Goal: Book appointment/travel/reservation

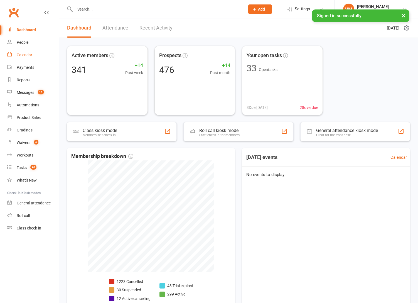
click at [32, 57] on link "Calendar" at bounding box center [33, 55] width 52 height 13
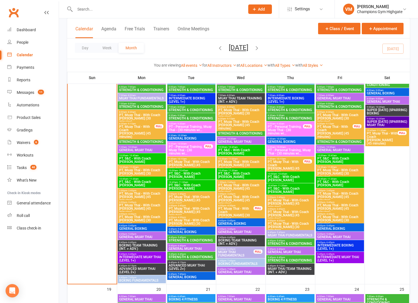
scroll to position [524, 0]
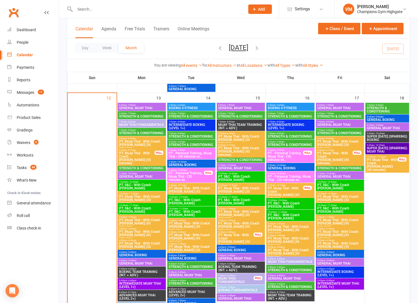
click at [145, 115] on span "STRENGTH & CONDITIONING" at bounding box center [142, 116] width 46 height 3
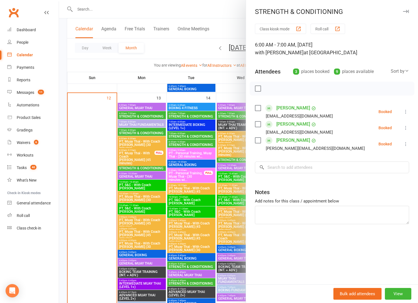
click at [145, 114] on div at bounding box center [238, 151] width 359 height 303
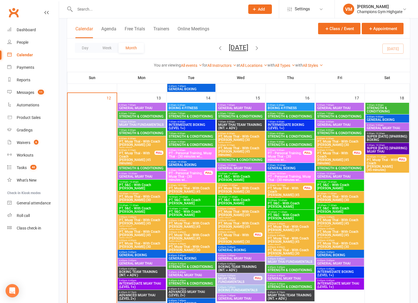
click at [142, 131] on span "7:00am - 8:00am" at bounding box center [142, 130] width 46 height 3
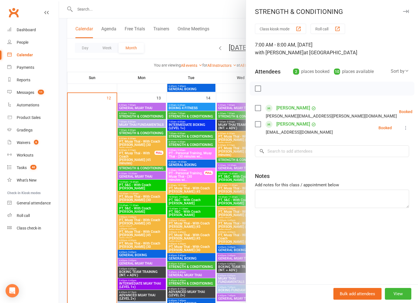
click at [142, 131] on div at bounding box center [238, 151] width 359 height 303
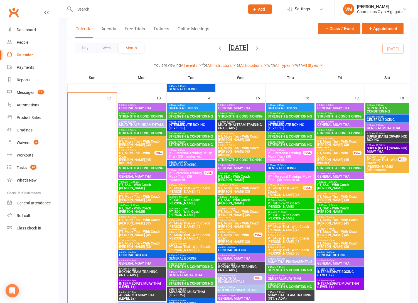
click at [144, 168] on span "STRENGTH & CONDITIONING" at bounding box center [142, 167] width 46 height 3
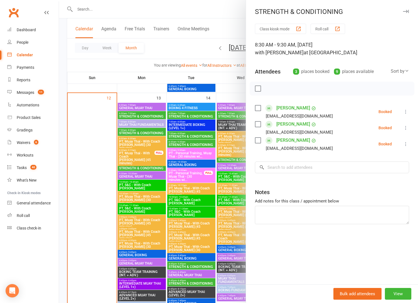
click at [151, 167] on div at bounding box center [238, 151] width 359 height 303
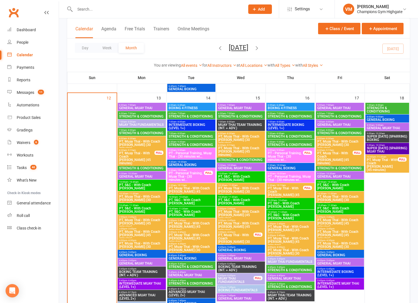
click at [191, 115] on span "STRENGTH & CONDITIONING" at bounding box center [191, 116] width 46 height 3
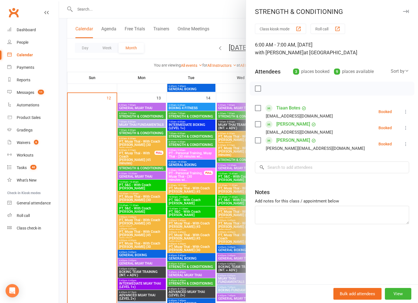
click at [193, 137] on div at bounding box center [238, 151] width 359 height 303
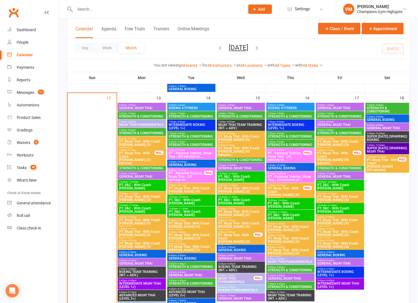
click at [192, 136] on span "STRENGTH & CONDITIONING" at bounding box center [191, 136] width 46 height 3
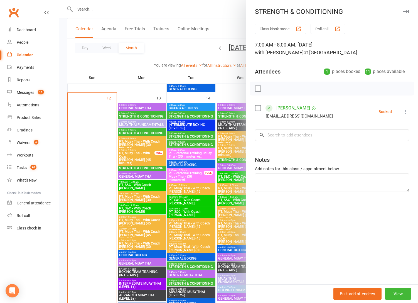
click at [192, 136] on div at bounding box center [238, 151] width 359 height 303
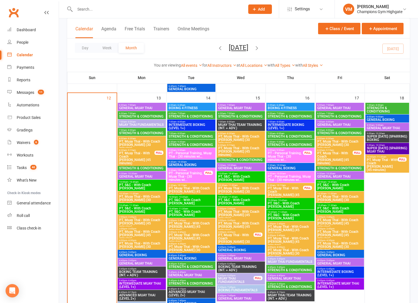
click at [191, 142] on span "8:30am - 9:30am" at bounding box center [191, 142] width 46 height 3
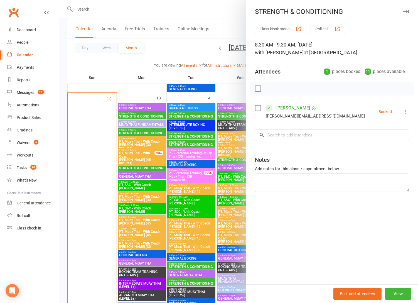
click at [191, 143] on div at bounding box center [238, 151] width 359 height 303
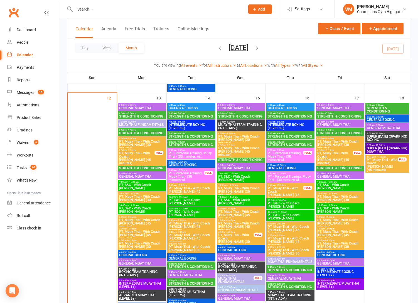
click at [200, 265] on span "STRENGTH & CONDITIONING" at bounding box center [191, 266] width 46 height 3
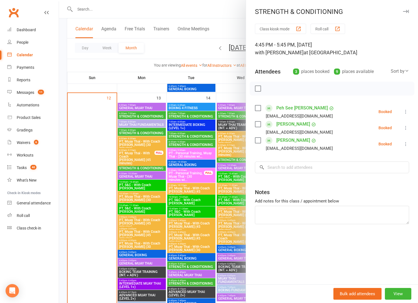
click at [188, 281] on div at bounding box center [238, 151] width 359 height 303
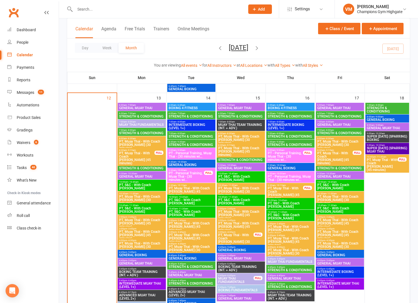
click at [188, 282] on span "STRENGTH & CONDITIONING" at bounding box center [191, 283] width 46 height 3
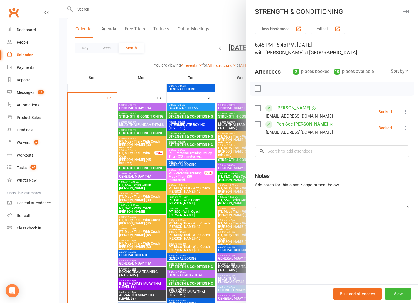
click at [188, 282] on div at bounding box center [238, 151] width 359 height 303
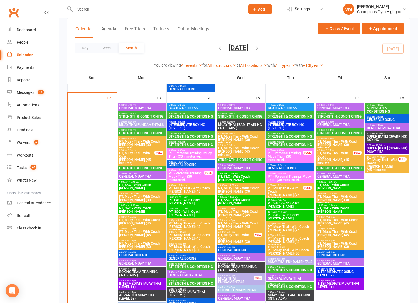
click at [143, 106] on span "GENERAL MUAY THAI" at bounding box center [142, 107] width 46 height 3
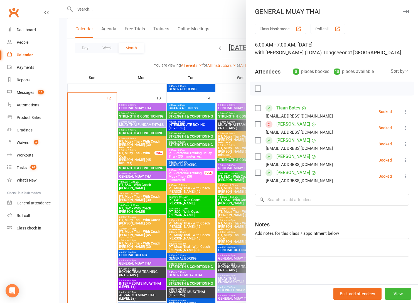
scroll to position [531, 0]
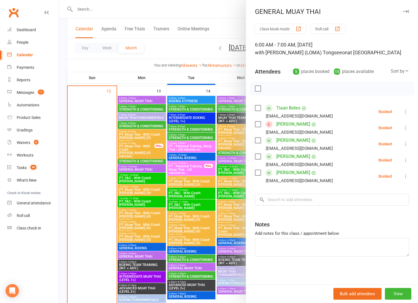
click at [139, 118] on div at bounding box center [238, 151] width 359 height 303
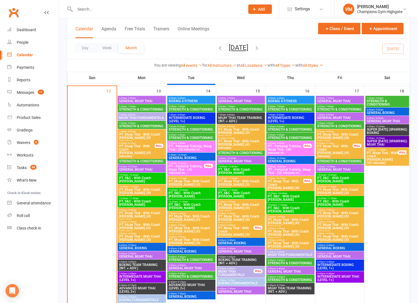
click at [139, 116] on span "MUAY THAI FUNDAMENTALS" at bounding box center [142, 117] width 46 height 3
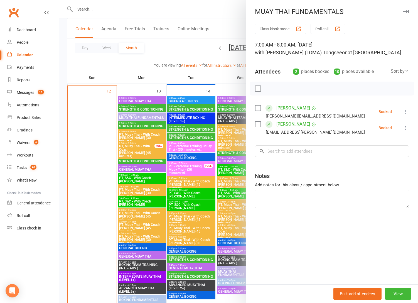
click at [139, 116] on div at bounding box center [238, 151] width 359 height 303
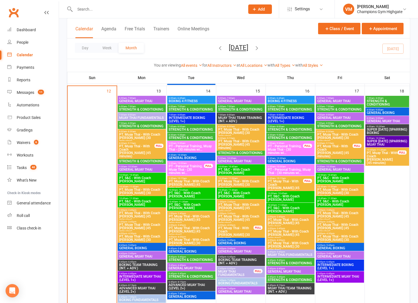
click at [134, 133] on span "PT, Muay Thai - With Coach [PERSON_NAME] (30 minutes)" at bounding box center [142, 138] width 46 height 10
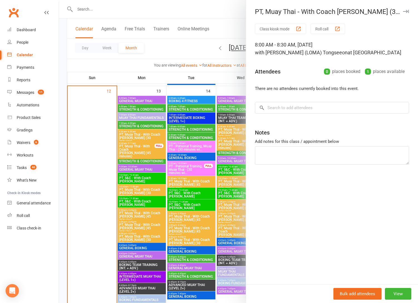
click at [136, 146] on div at bounding box center [238, 151] width 359 height 303
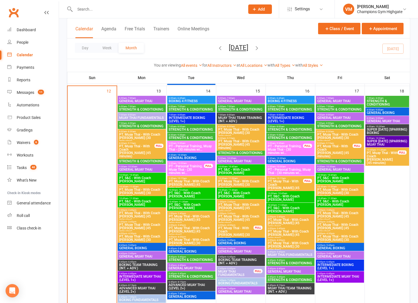
click at [136, 146] on span "PT, Muay Thai - With Coach [PERSON_NAME] (45 minutes)" at bounding box center [137, 150] width 36 height 13
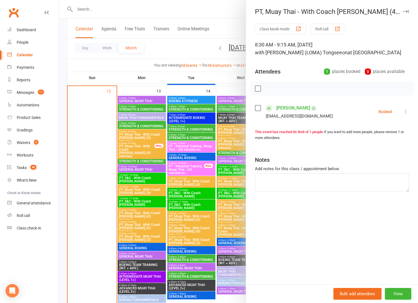
click at [136, 146] on div at bounding box center [238, 151] width 359 height 303
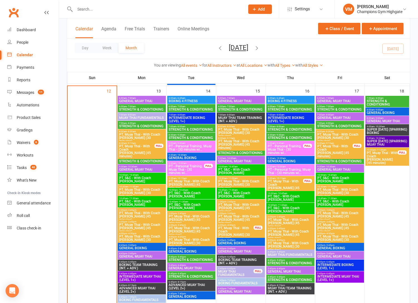
click at [136, 160] on span "STRENGTH & CONDITIONING" at bounding box center [142, 161] width 46 height 3
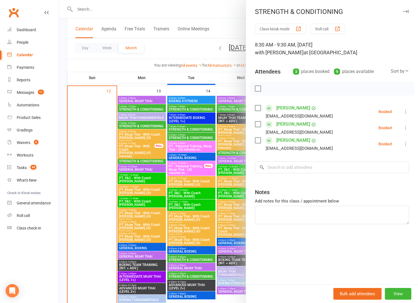
click at [136, 159] on div at bounding box center [238, 151] width 359 height 303
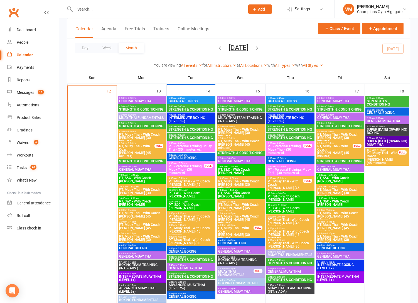
click at [131, 171] on span "GENERAL MUAY THAI" at bounding box center [142, 169] width 46 height 3
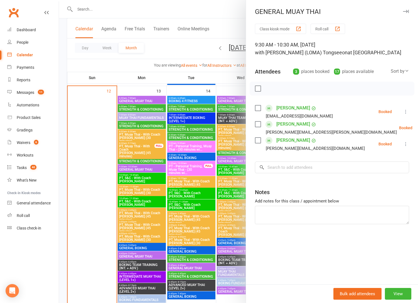
click at [132, 168] on div at bounding box center [238, 151] width 359 height 303
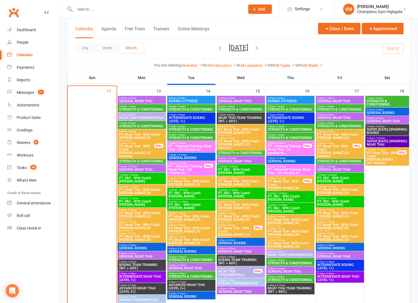
click at [132, 169] on span "GENERAL MUAY THAI" at bounding box center [142, 169] width 46 height 3
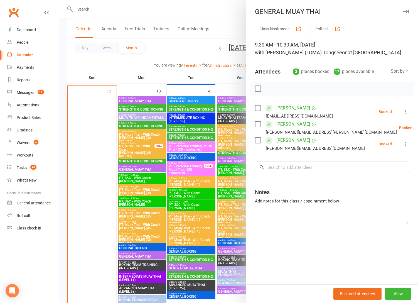
click at [132, 169] on div at bounding box center [238, 151] width 359 height 303
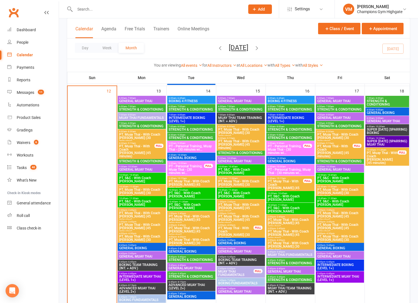
click at [133, 174] on span "- 10:45am" at bounding box center [133, 175] width 10 height 3
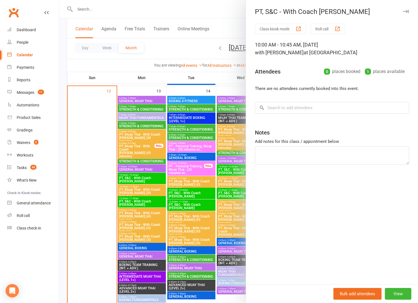
click at [133, 174] on div at bounding box center [238, 151] width 359 height 303
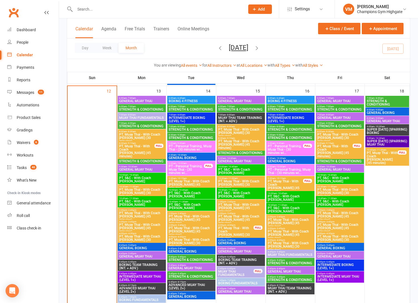
click at [140, 248] on span "GENERAL BOXING" at bounding box center [142, 247] width 46 height 3
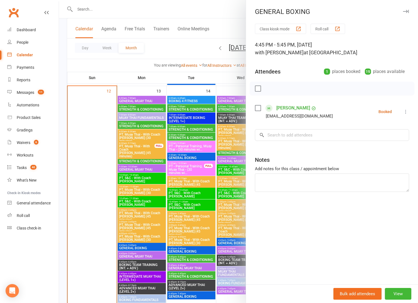
click at [139, 246] on div at bounding box center [238, 151] width 359 height 303
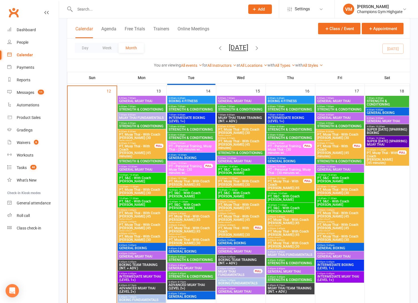
click at [137, 254] on span "4:45pm - 5:45pm" at bounding box center [142, 253] width 46 height 3
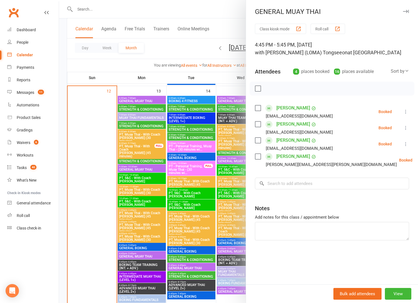
click at [137, 254] on div at bounding box center [238, 151] width 359 height 303
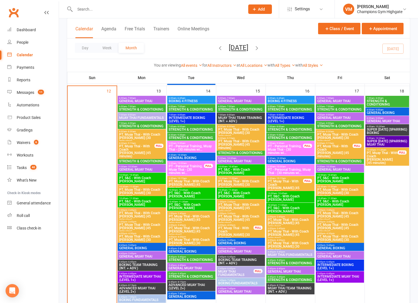
click at [135, 266] on span "BOXING TEAM TRAINING (INT. + ADV.)" at bounding box center [142, 266] width 46 height 7
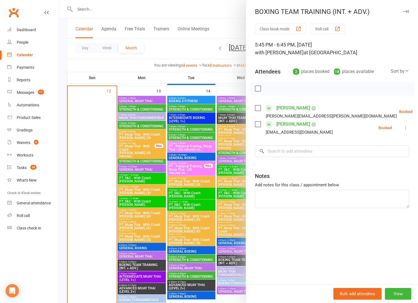
click at [135, 266] on div at bounding box center [238, 151] width 359 height 303
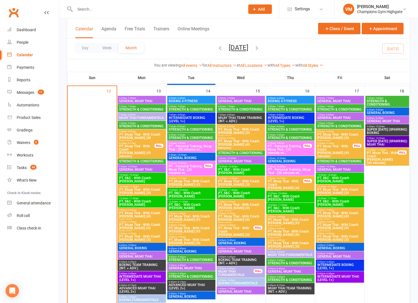
click at [134, 276] on span "INTERMEDIATE MUAY THAI (LEVEL 1+)" at bounding box center [142, 278] width 46 height 7
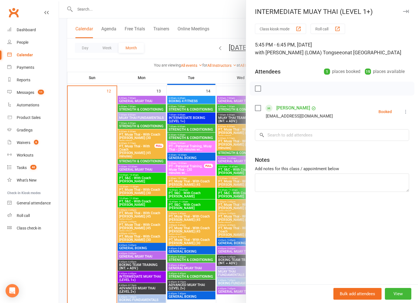
scroll to position [528, 0]
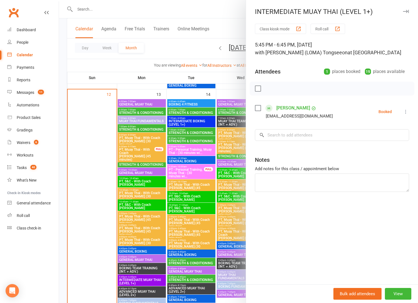
click at [151, 290] on div at bounding box center [238, 151] width 359 height 303
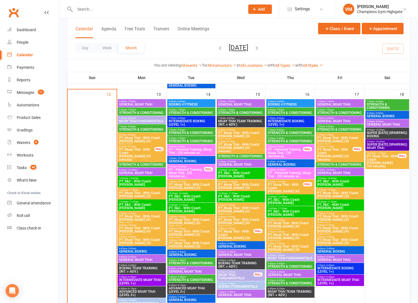
click at [139, 293] on span "ADVANCED MUAY THAI (LEVEL 2+)" at bounding box center [142, 293] width 46 height 7
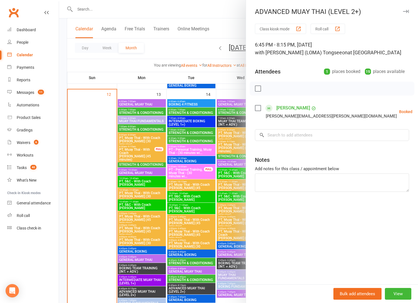
click at [139, 293] on div at bounding box center [238, 151] width 359 height 303
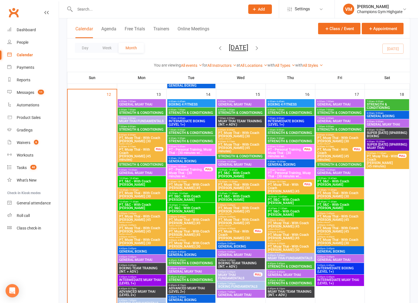
scroll to position [547, 0]
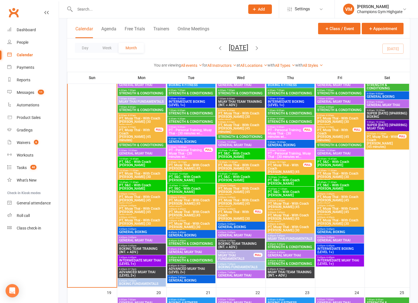
click at [135, 285] on span "BOXING FUNDAMENTALS" at bounding box center [142, 283] width 46 height 3
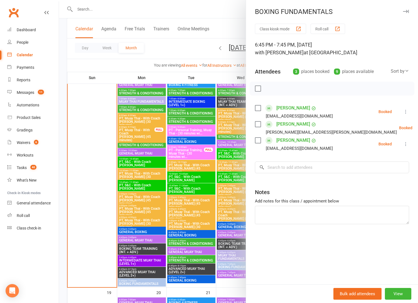
click at [135, 284] on div at bounding box center [238, 151] width 359 height 303
